Goal: Task Accomplishment & Management: Complete application form

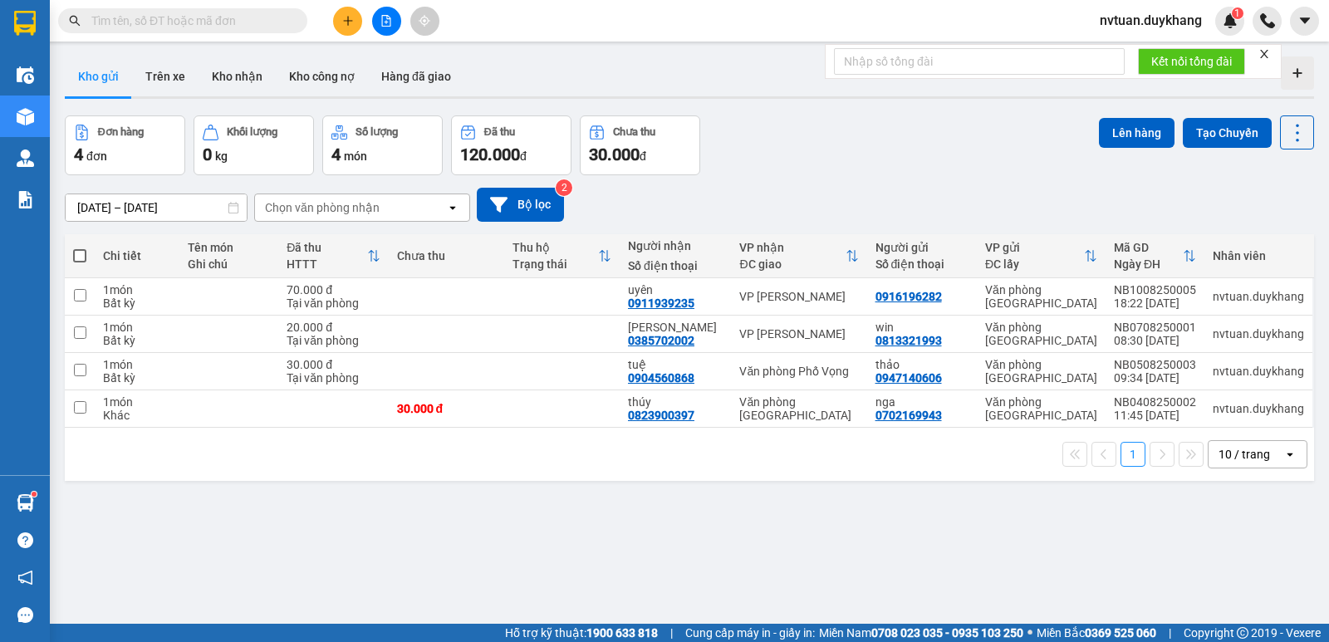
click at [355, 4] on div "Kết quả tìm kiếm ( 0 ) Bộ lọc No Data nvtuan.duykhang 1" at bounding box center [664, 21] width 1329 height 42
click at [352, 17] on icon "plus" at bounding box center [348, 21] width 12 height 12
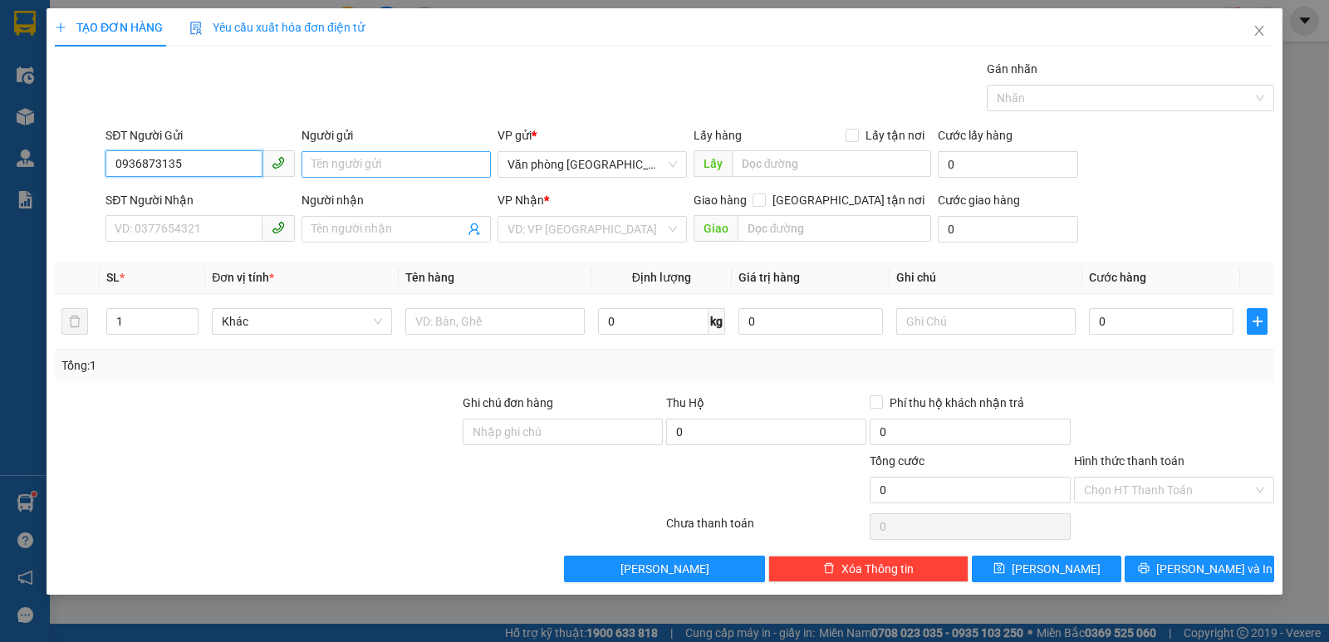
type input "0936873135"
click at [394, 169] on input "Người gửi" at bounding box center [395, 164] width 189 height 27
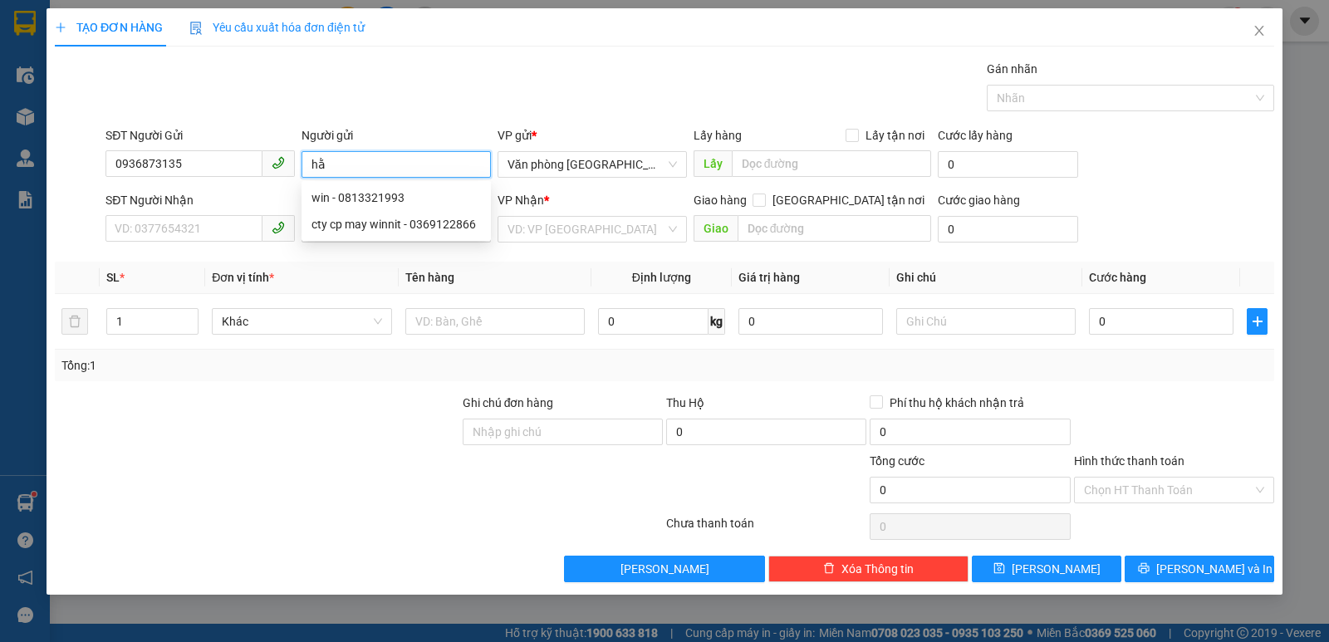
type input "h"
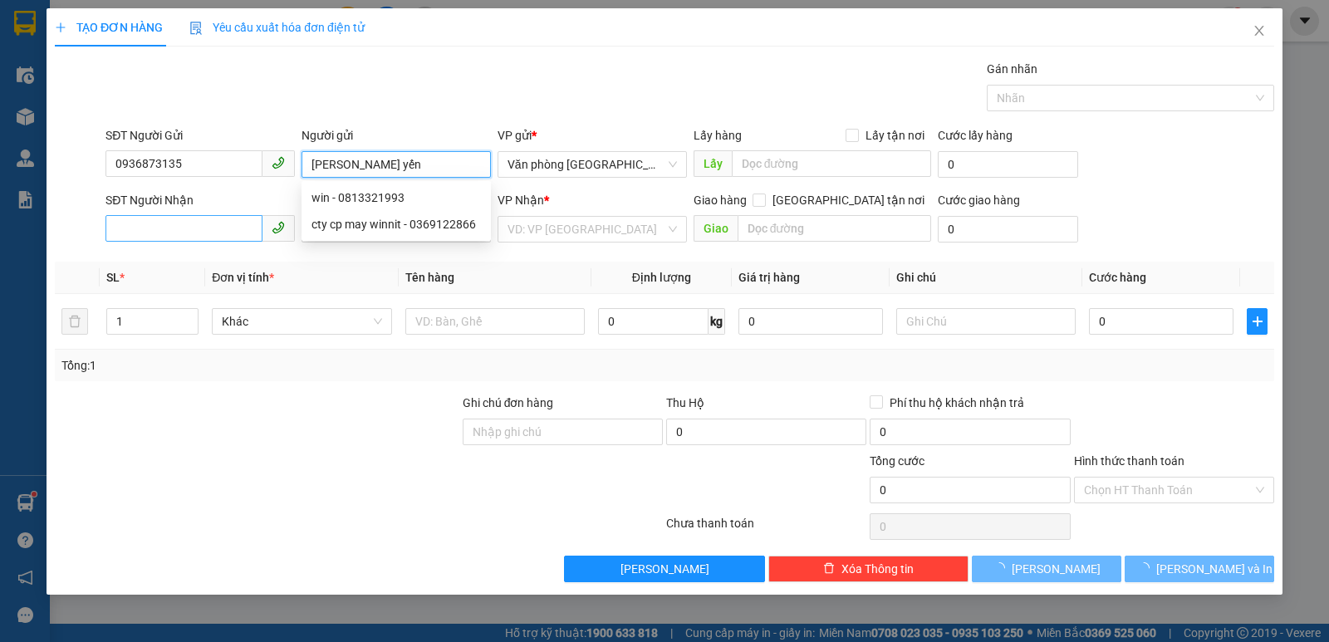
type input "[PERSON_NAME] yến"
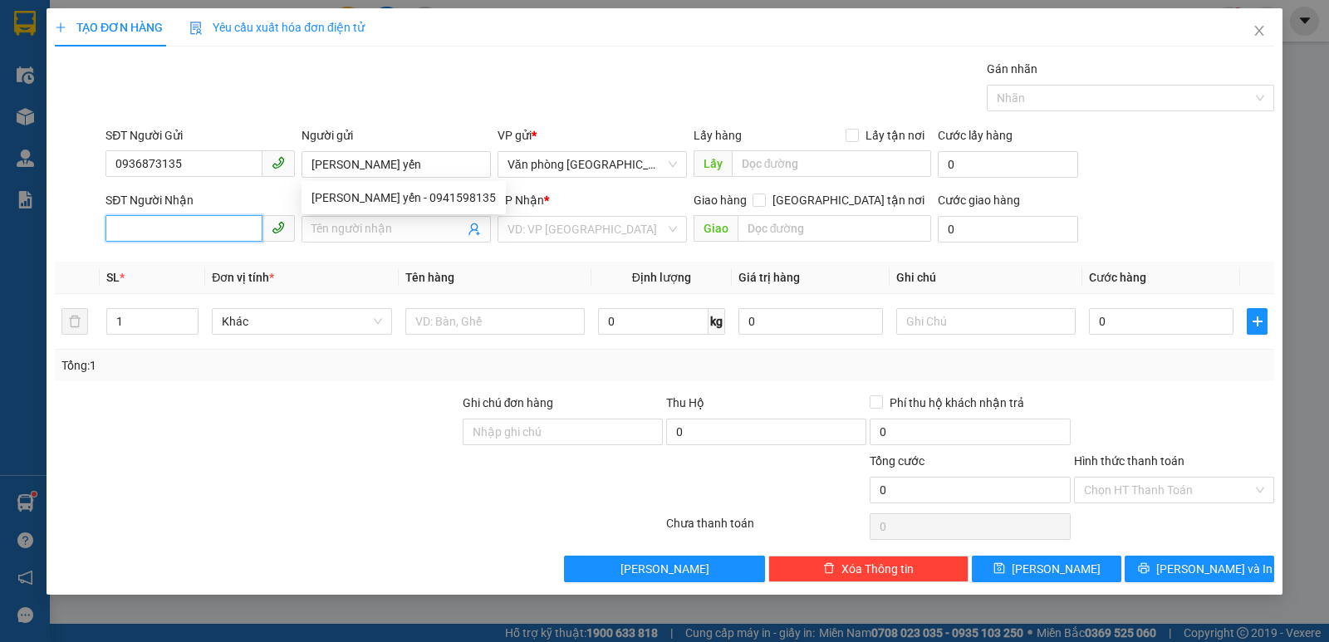
click at [181, 238] on input "SĐT Người Nhận" at bounding box center [183, 228] width 157 height 27
type input "0976257173"
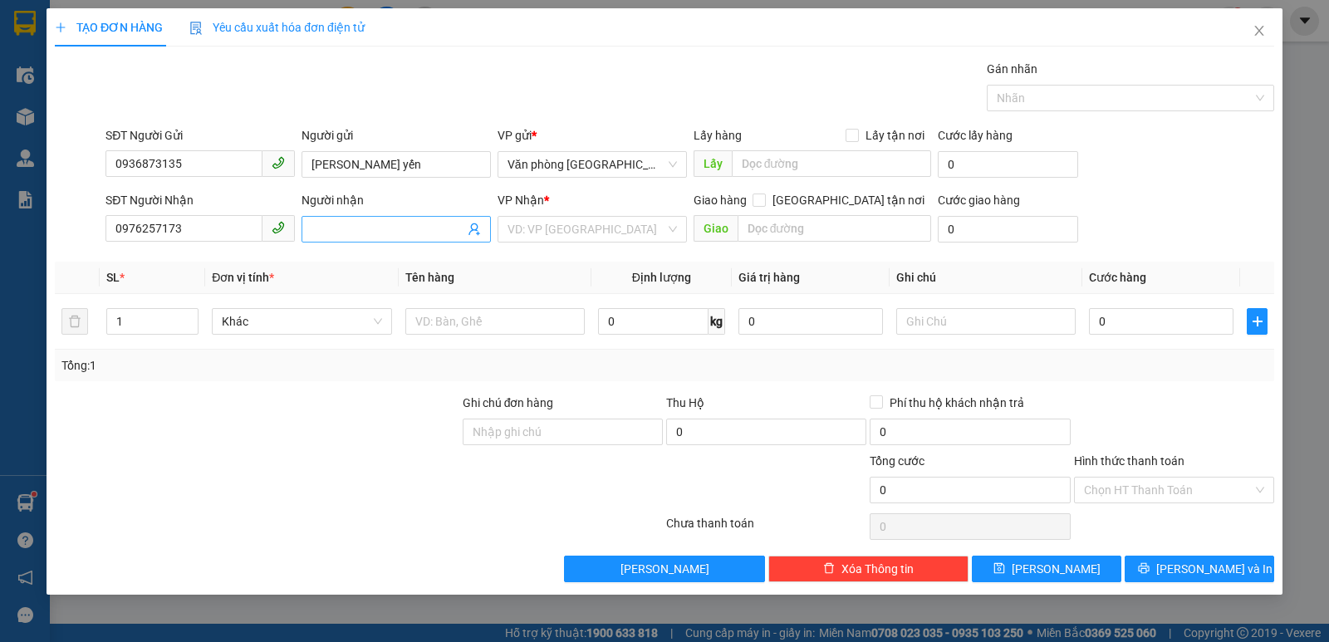
click at [350, 232] on input "Người nhận" at bounding box center [387, 229] width 153 height 18
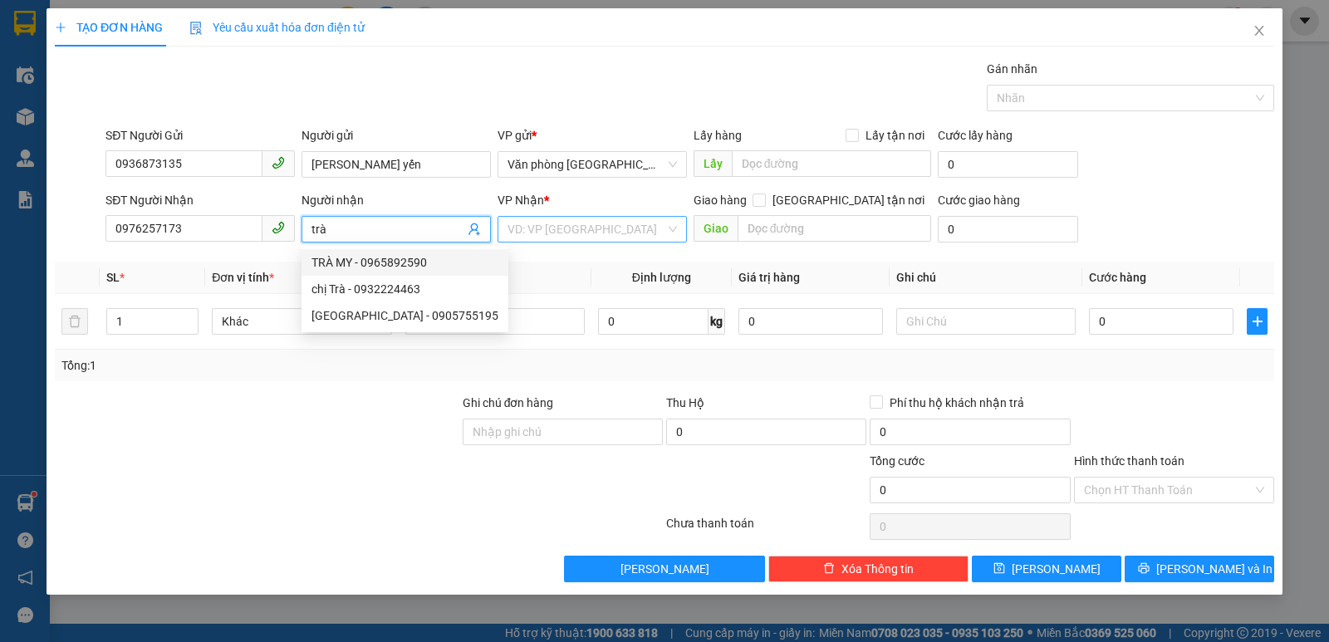
type input "trà"
click at [558, 228] on input "search" at bounding box center [586, 229] width 158 height 25
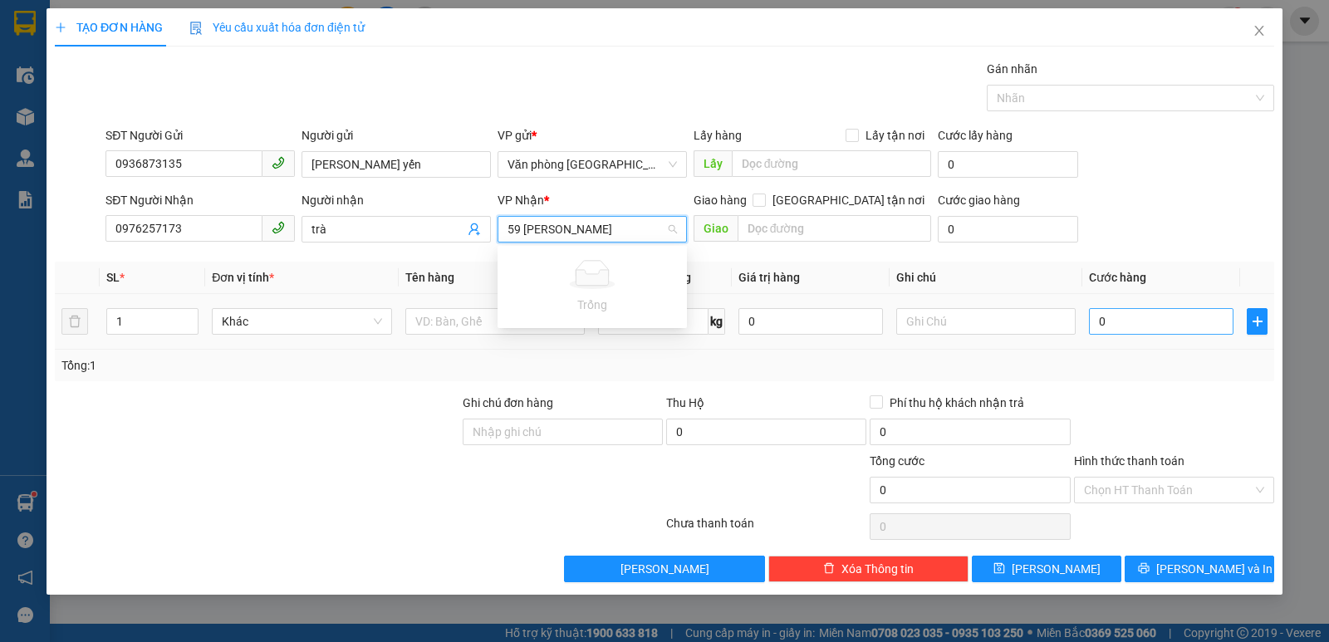
type input "59 [PERSON_NAME]"
type input "3"
type input "30"
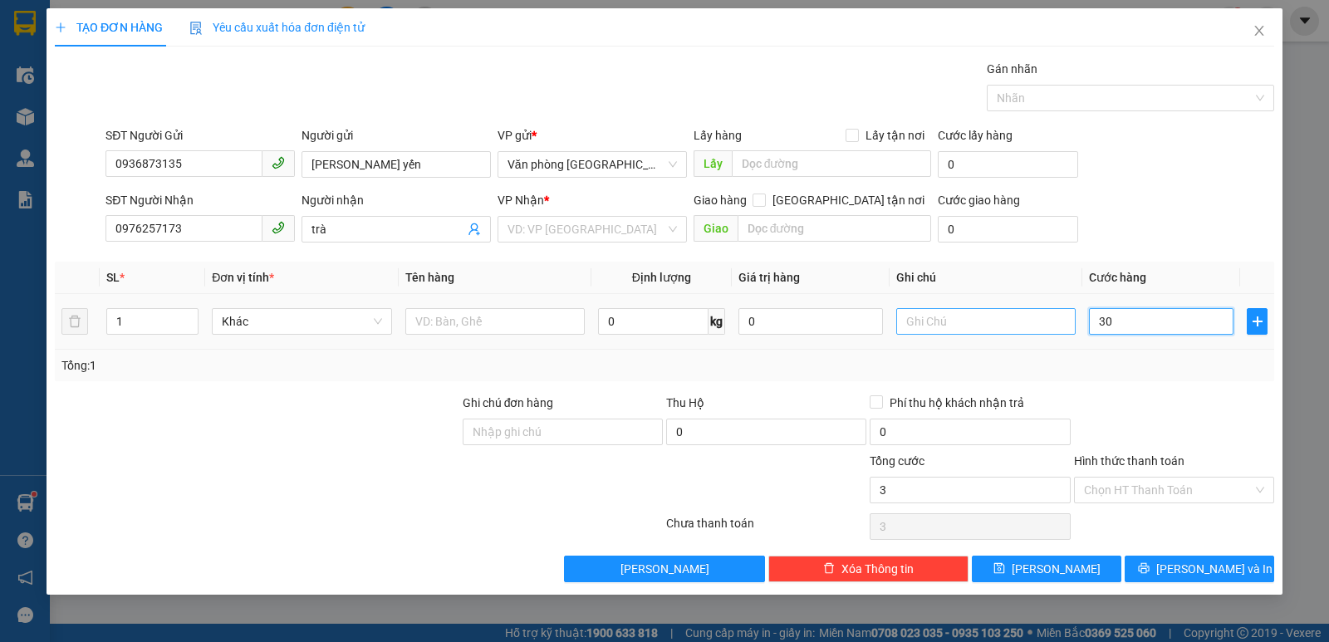
type input "30"
type input "300"
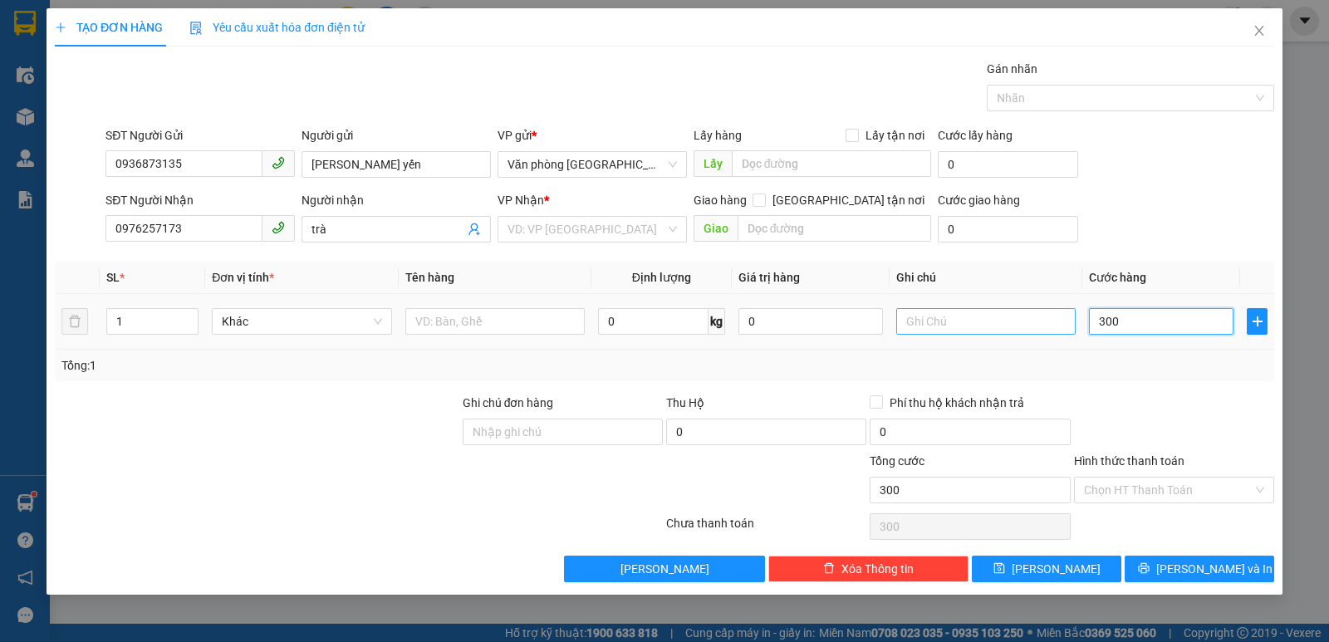
type input "3.000"
type input "30.000"
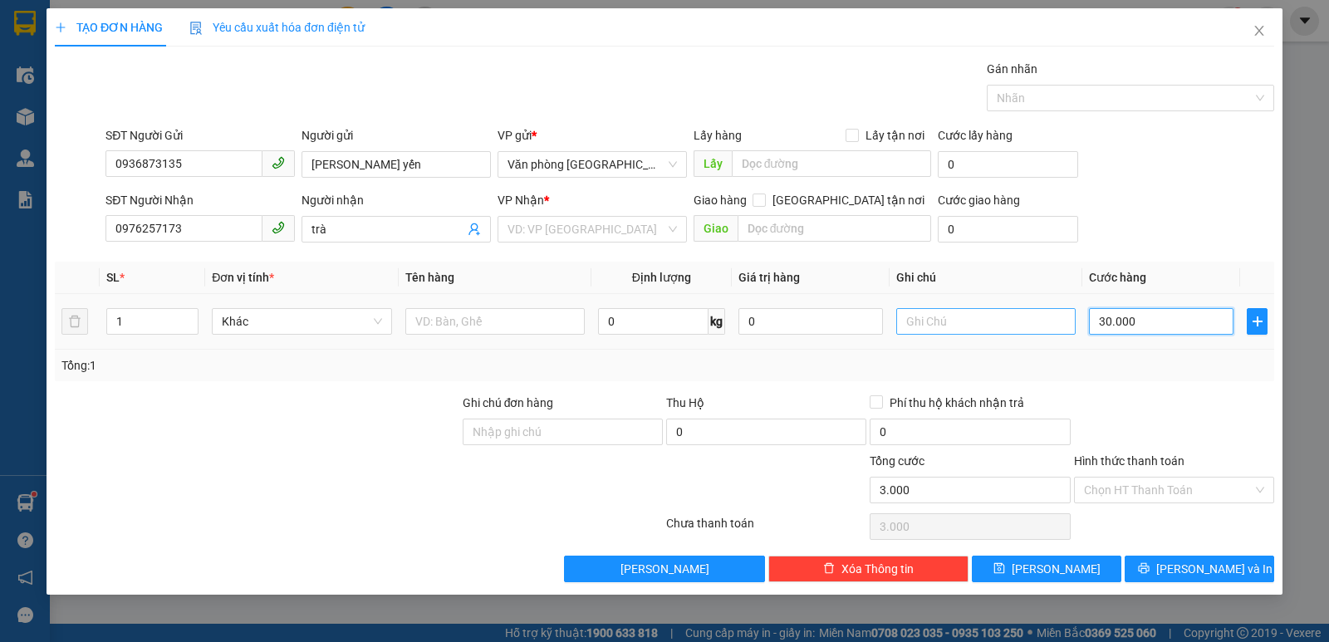
type input "30.000"
drag, startPoint x: 1149, startPoint y: 489, endPoint x: 1134, endPoint y: 484, distance: 16.5
click at [1141, 487] on input "Hình thức thanh toán" at bounding box center [1168, 490] width 169 height 25
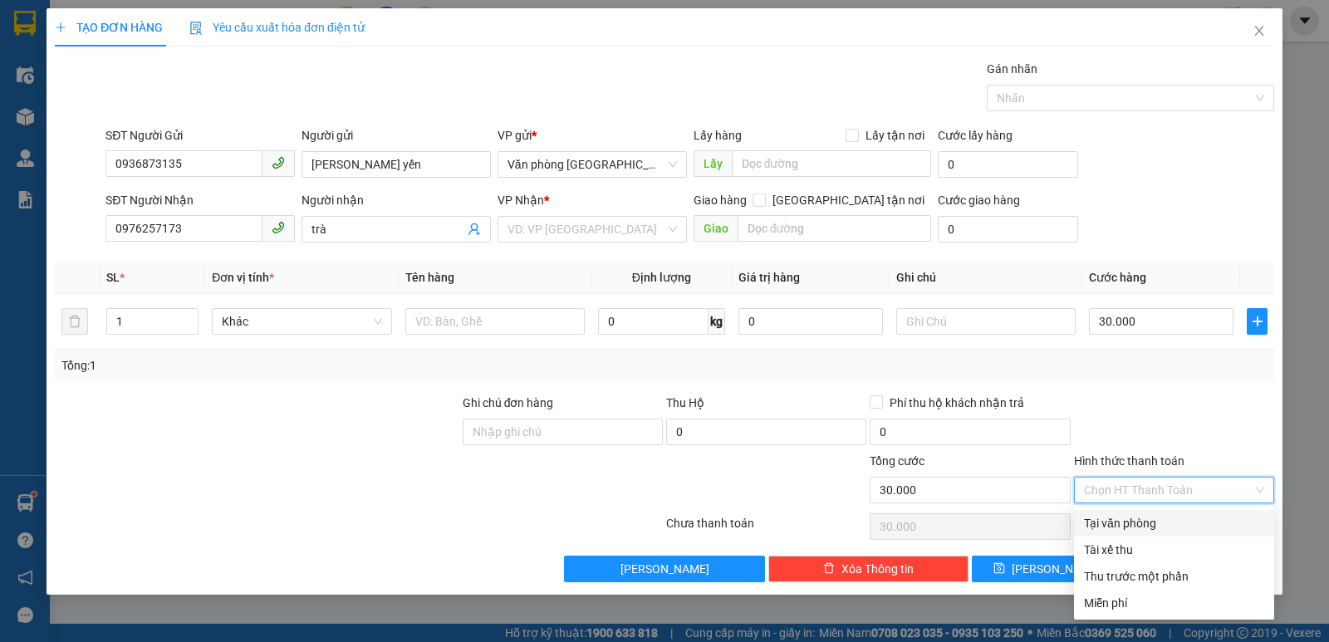
click at [1144, 523] on div "Tại văn phòng" at bounding box center [1174, 523] width 180 height 18
type input "0"
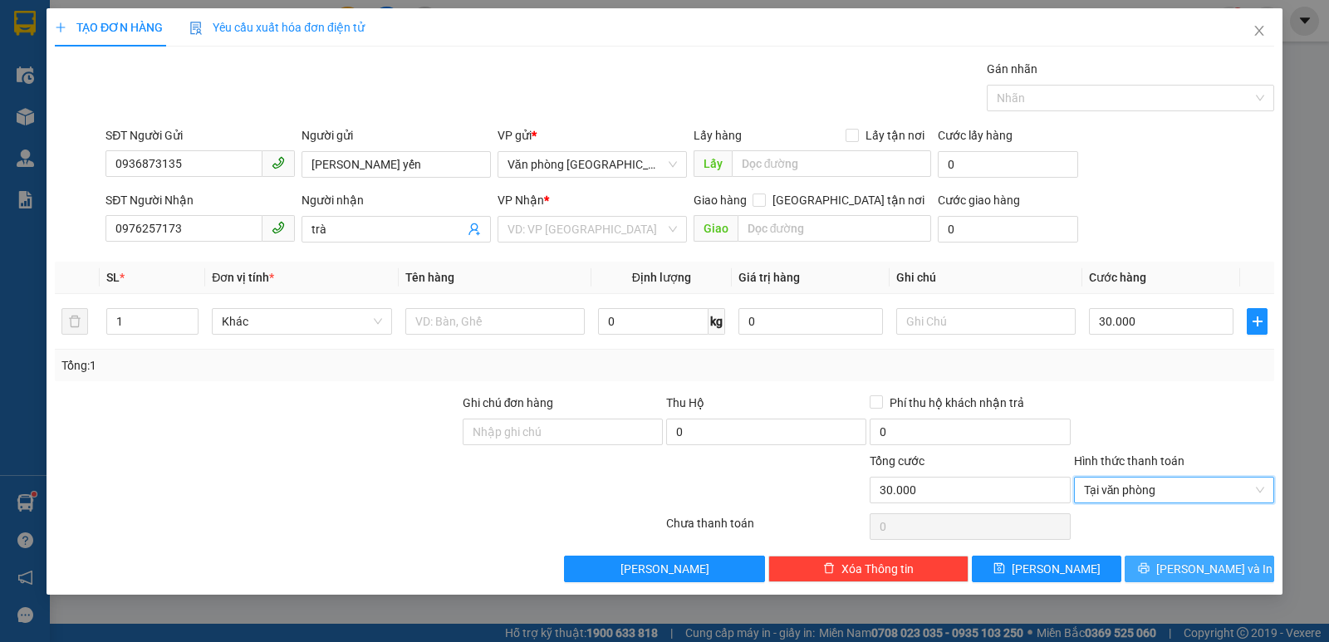
click at [1182, 568] on button "[PERSON_NAME] và In" at bounding box center [1198, 569] width 149 height 27
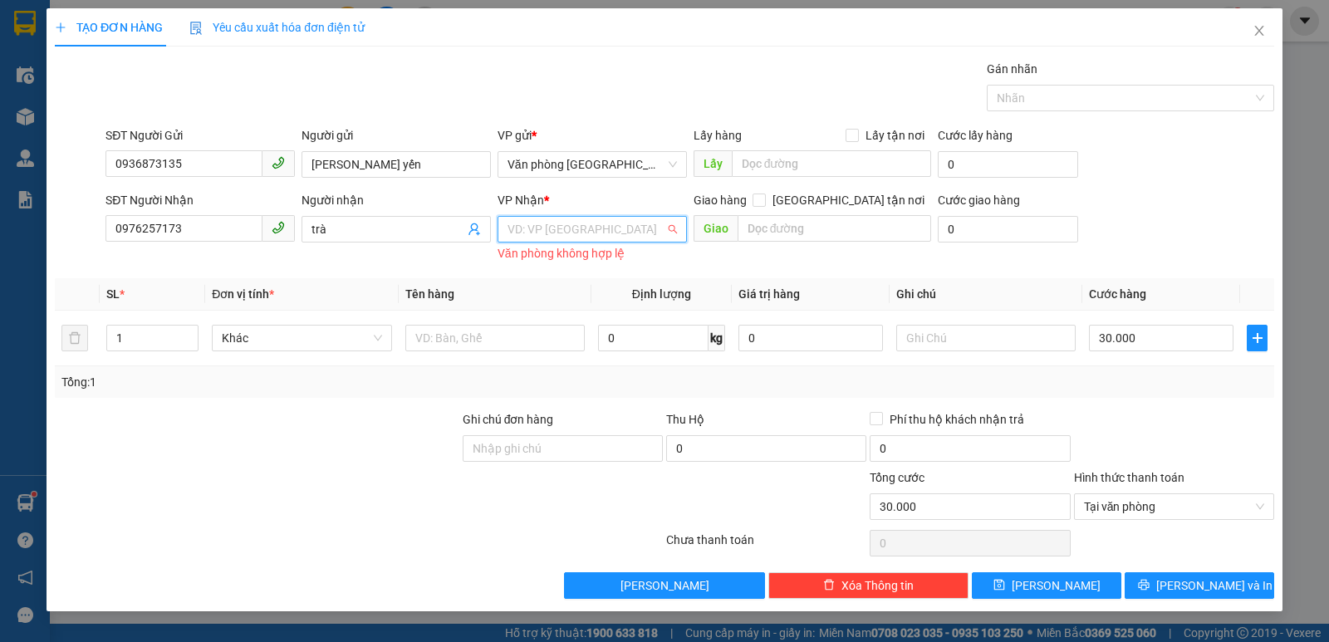
click at [602, 234] on input "search" at bounding box center [586, 229] width 158 height 25
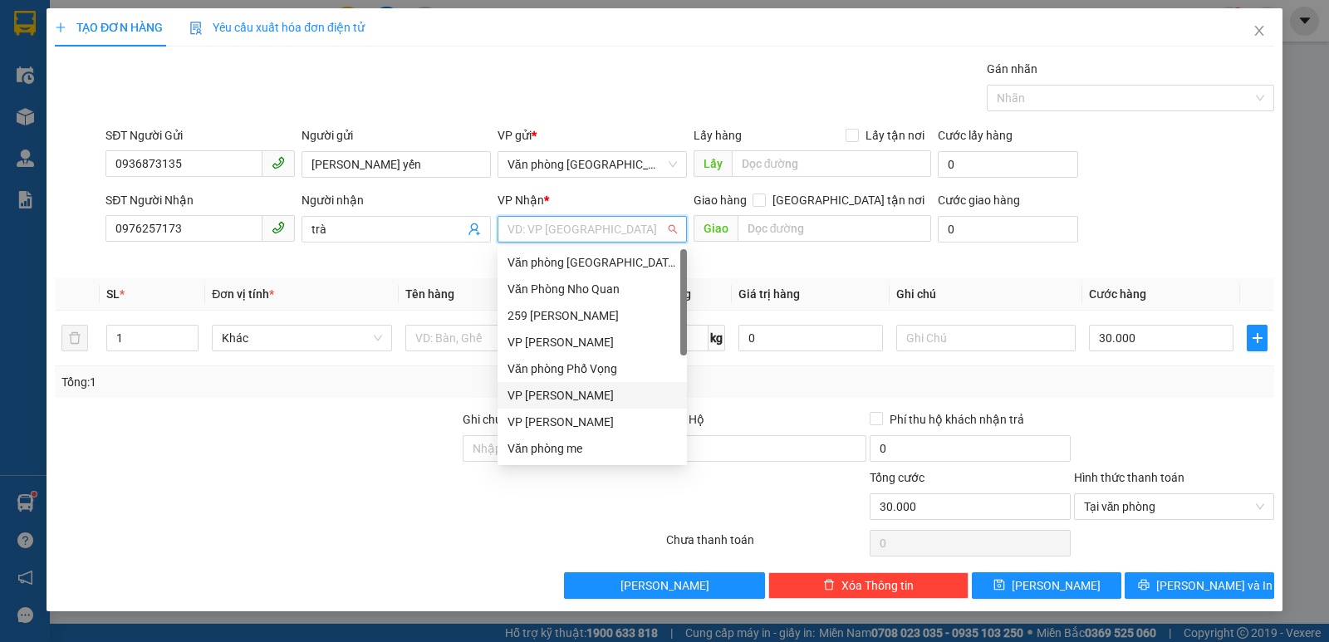
click at [583, 397] on div "VP [PERSON_NAME]" at bounding box center [591, 395] width 169 height 18
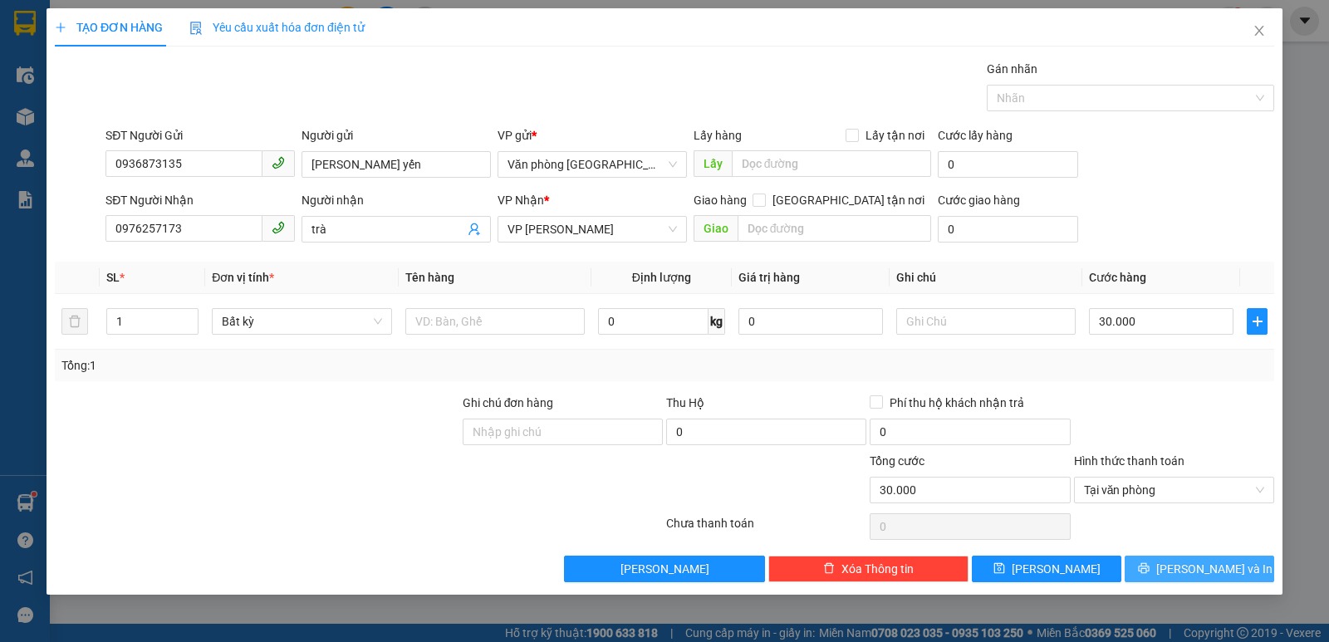
click at [1220, 566] on span "[PERSON_NAME] và In" at bounding box center [1214, 569] width 116 height 18
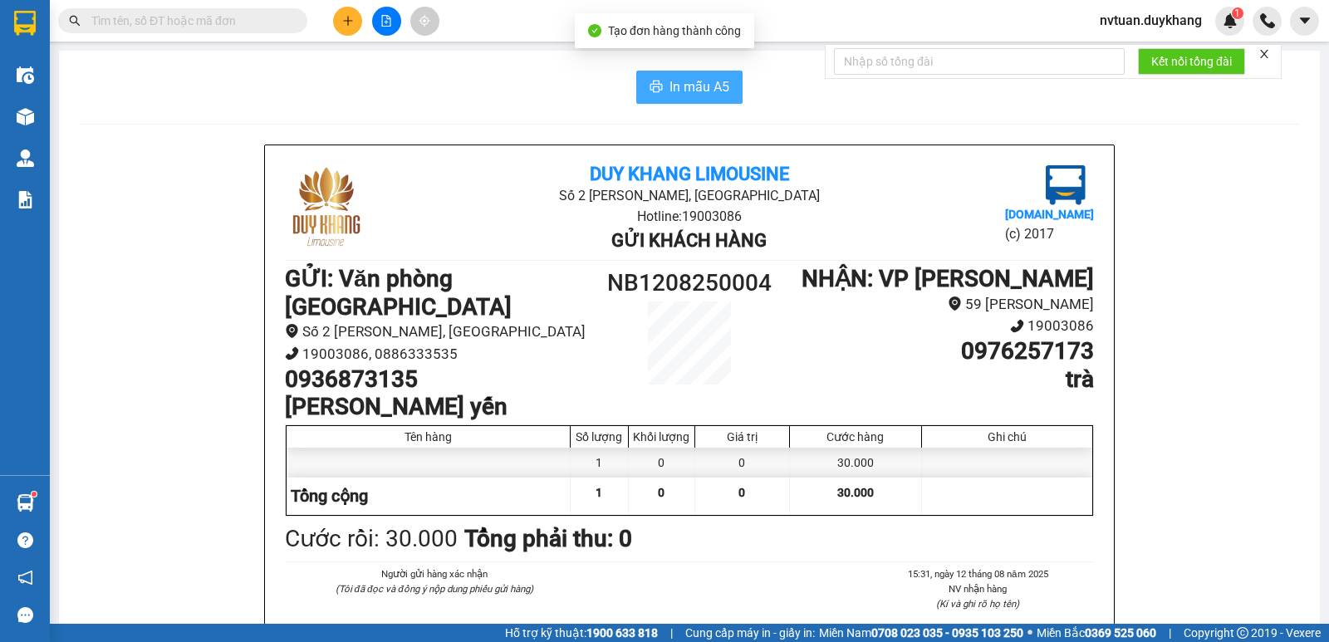
click at [690, 80] on span "In mẫu A5" at bounding box center [699, 86] width 60 height 21
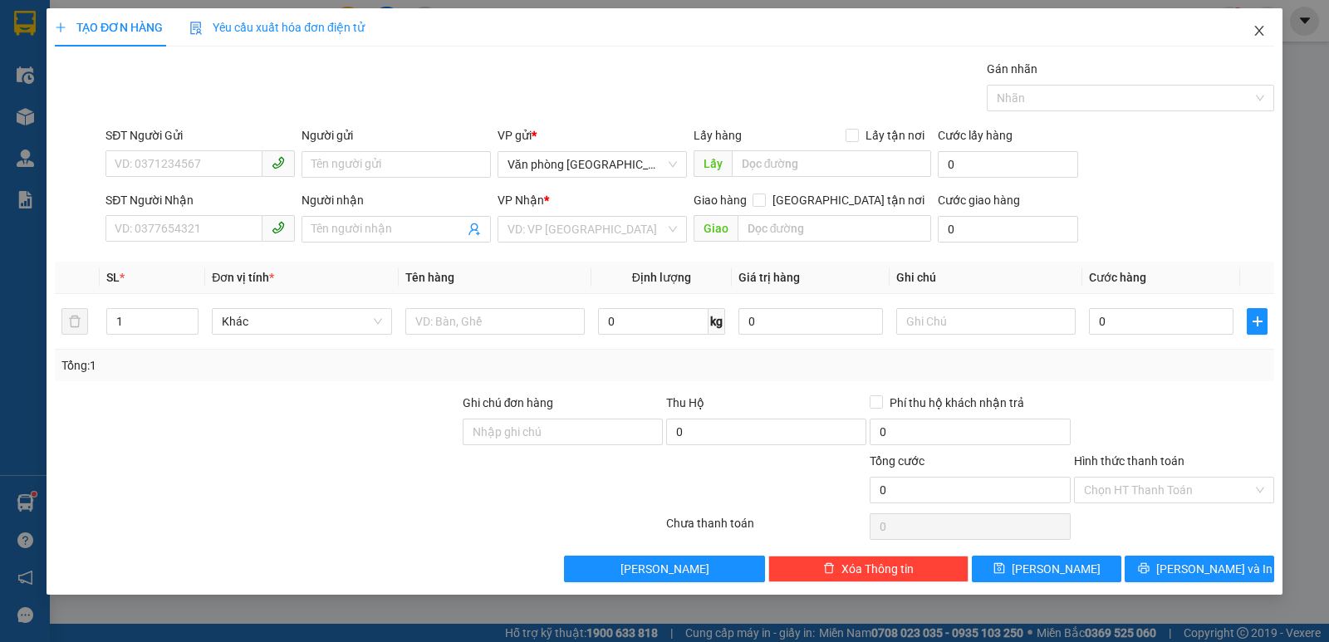
click at [1252, 30] on span "Close" at bounding box center [1259, 31] width 47 height 47
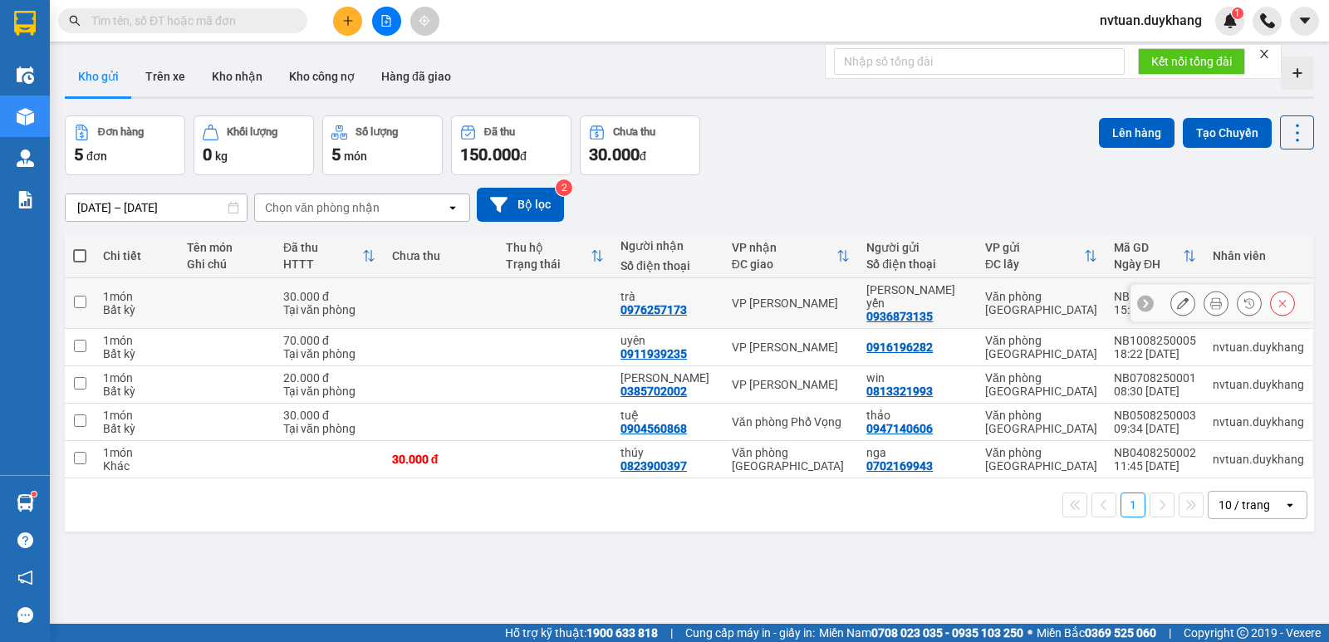
click at [86, 296] on input "checkbox" at bounding box center [80, 302] width 12 height 12
checkbox input "true"
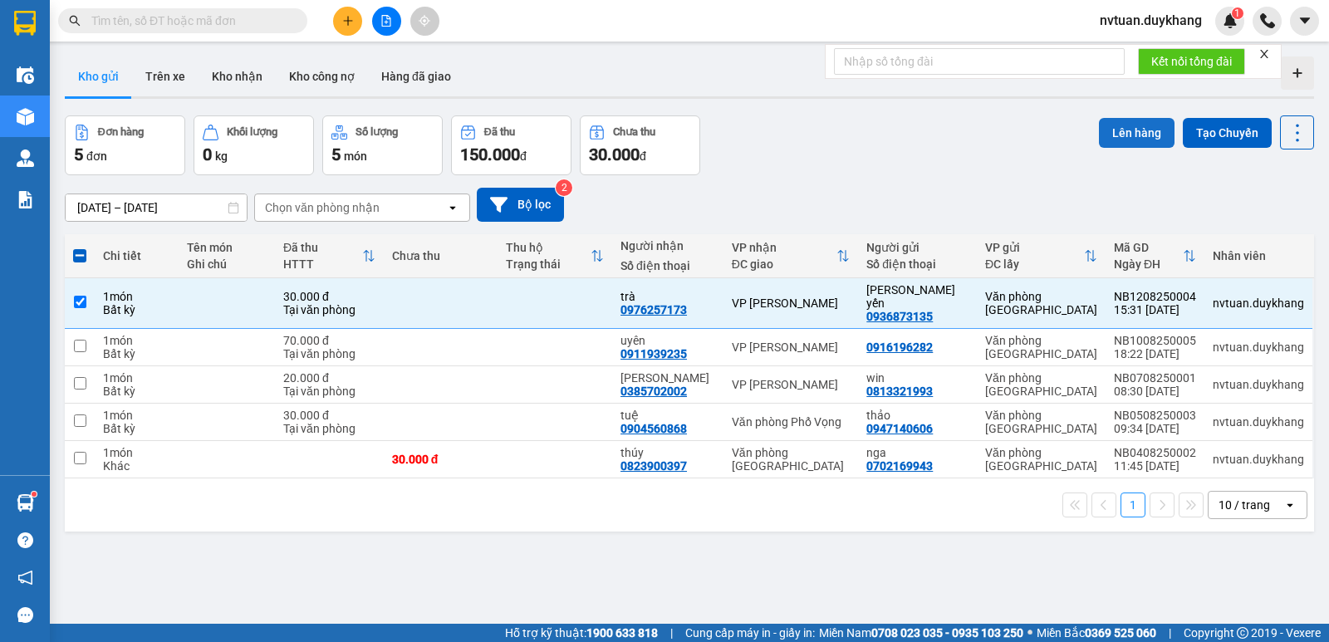
click at [1107, 139] on button "Lên hàng" at bounding box center [1137, 133] width 76 height 30
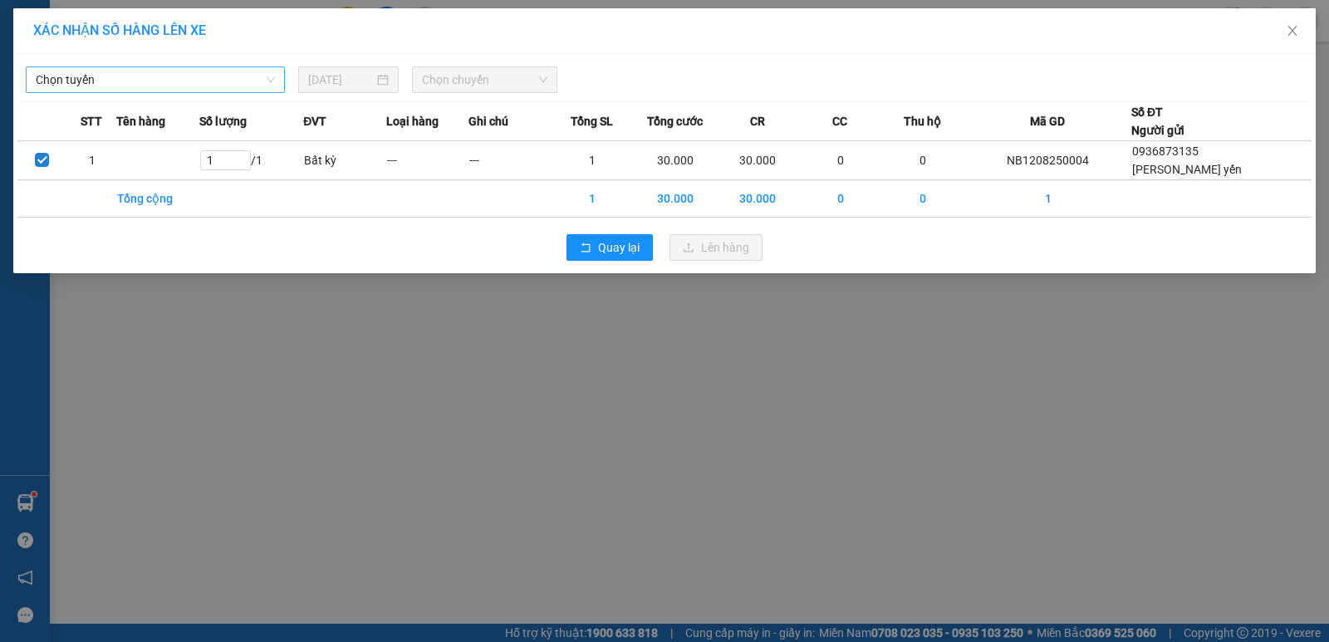
click at [136, 76] on span "Chọn tuyến" at bounding box center [155, 79] width 239 height 25
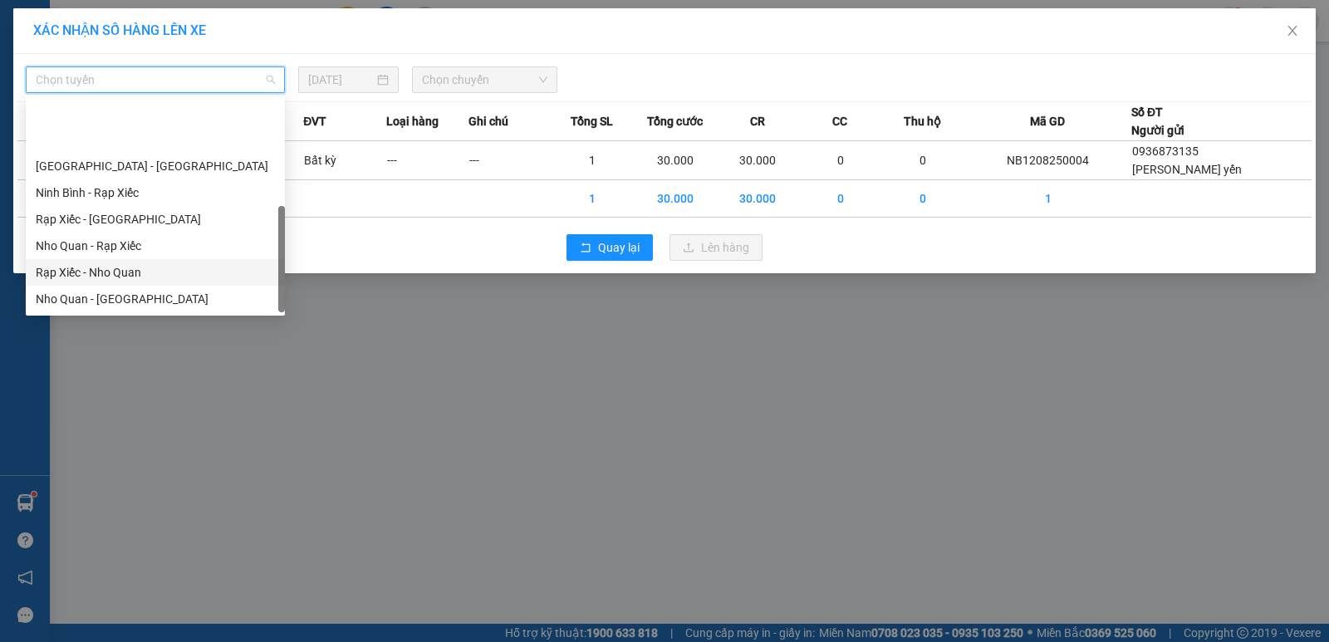
scroll to position [80, 0]
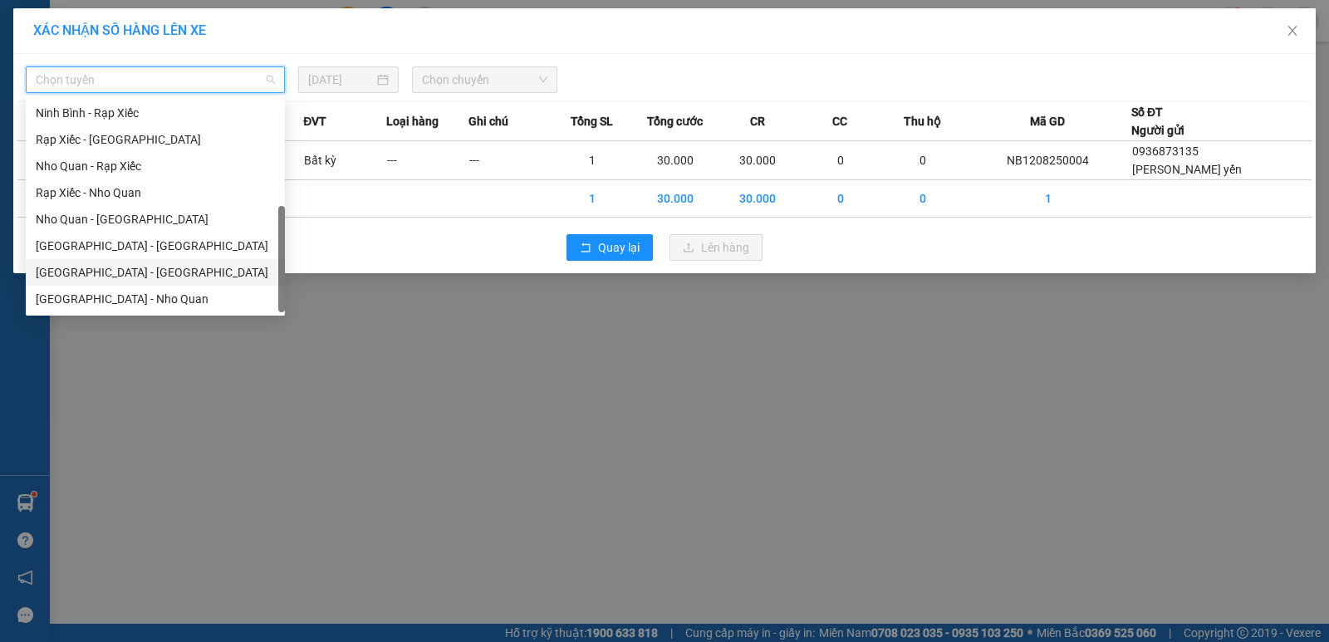
click at [105, 272] on div "[GEOGRAPHIC_DATA] - [GEOGRAPHIC_DATA]" at bounding box center [155, 272] width 239 height 18
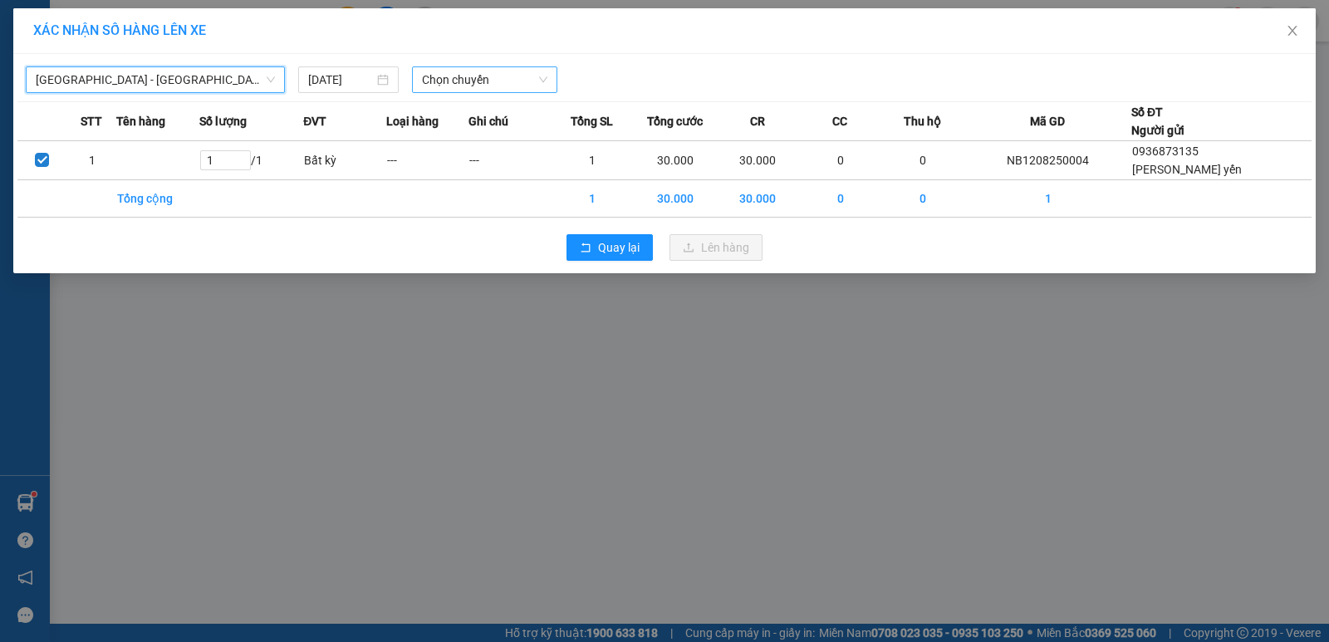
click at [438, 91] on span "Chọn chuyến" at bounding box center [484, 79] width 125 height 25
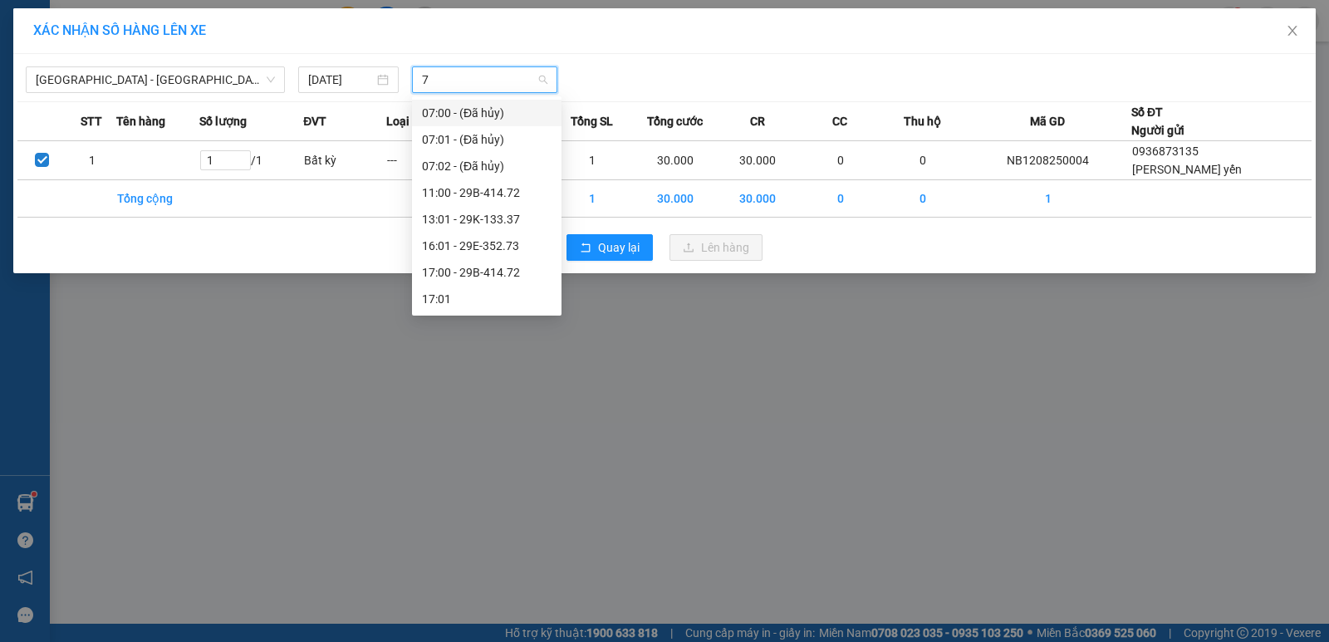
type input "73"
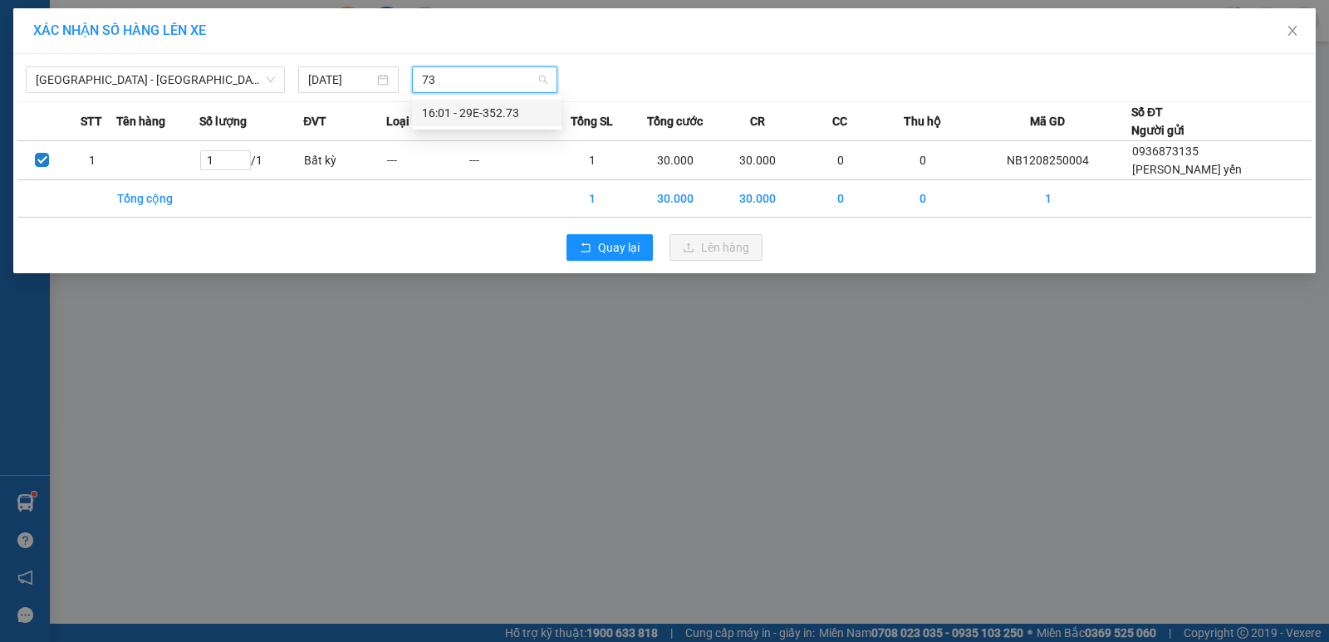
click at [453, 116] on div "16:01 - 29E-352.73" at bounding box center [487, 113] width 130 height 18
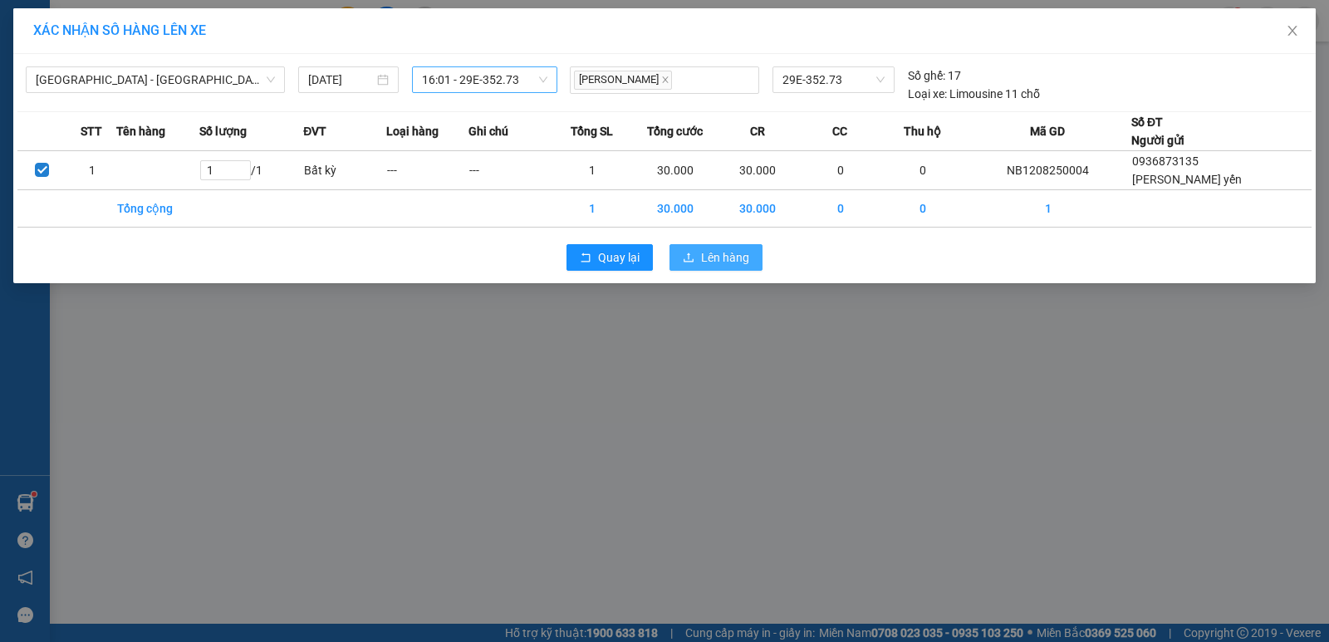
click at [761, 257] on button "Lên hàng" at bounding box center [715, 257] width 93 height 27
